Goal: Transaction & Acquisition: Purchase product/service

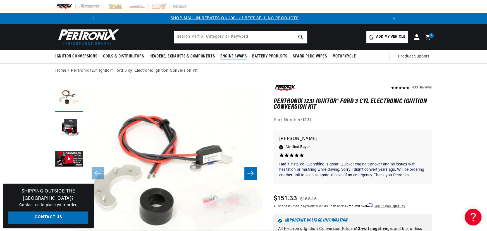
scroll to position [17, 0]
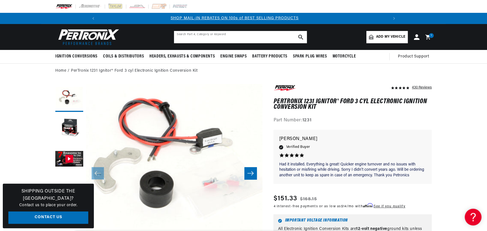
click at [234, 37] on input "text" at bounding box center [240, 37] width 133 height 12
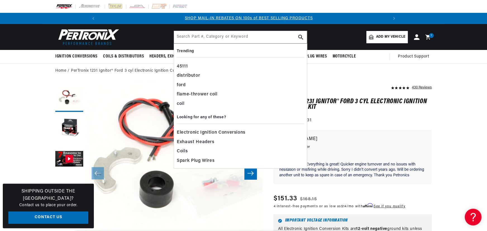
scroll to position [0, 298]
click at [205, 38] on input "text" at bounding box center [240, 37] width 133 height 12
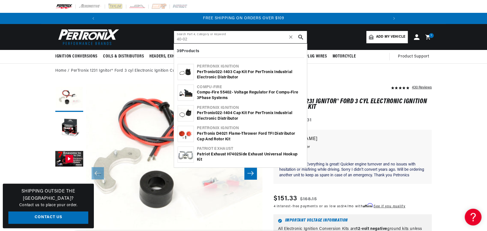
scroll to position [0, 597]
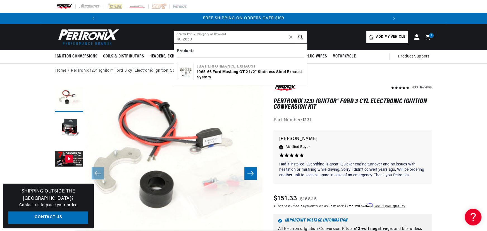
type input "40-2653"
click at [207, 75] on div "1965-66 Ford Mustang GT 2 1/2" Stainless Steel Exhaust System" at bounding box center [250, 74] width 106 height 11
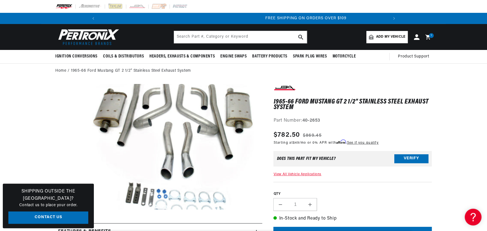
scroll to position [0, 597]
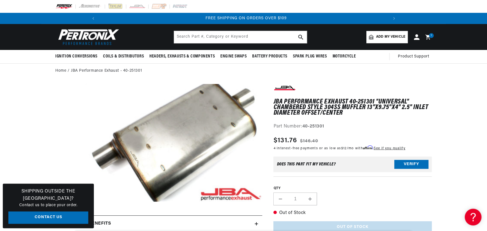
scroll to position [0, 597]
